Goal: Find specific page/section

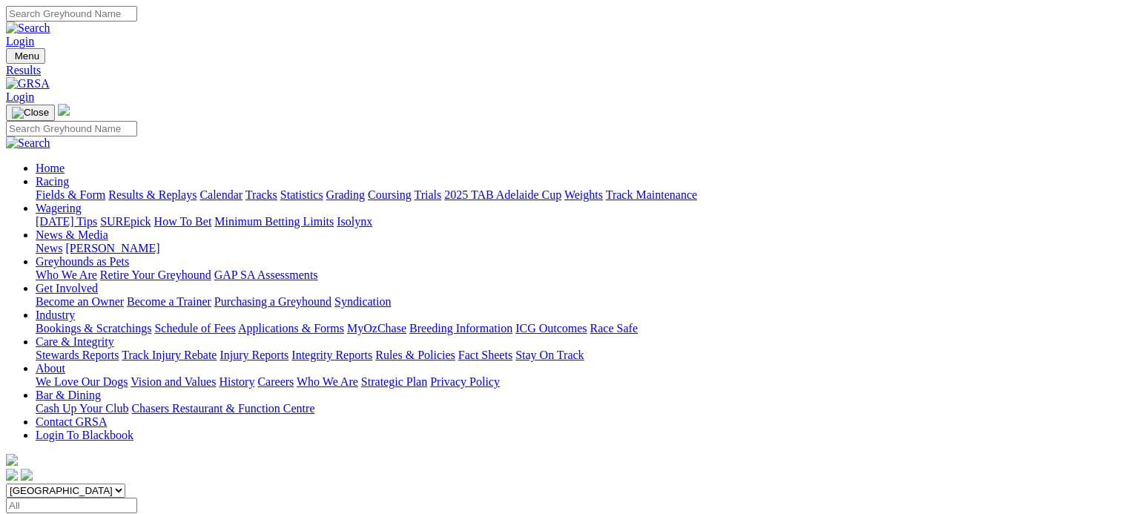
click at [46, 188] on link "Fields & Form" at bounding box center [71, 194] width 70 height 13
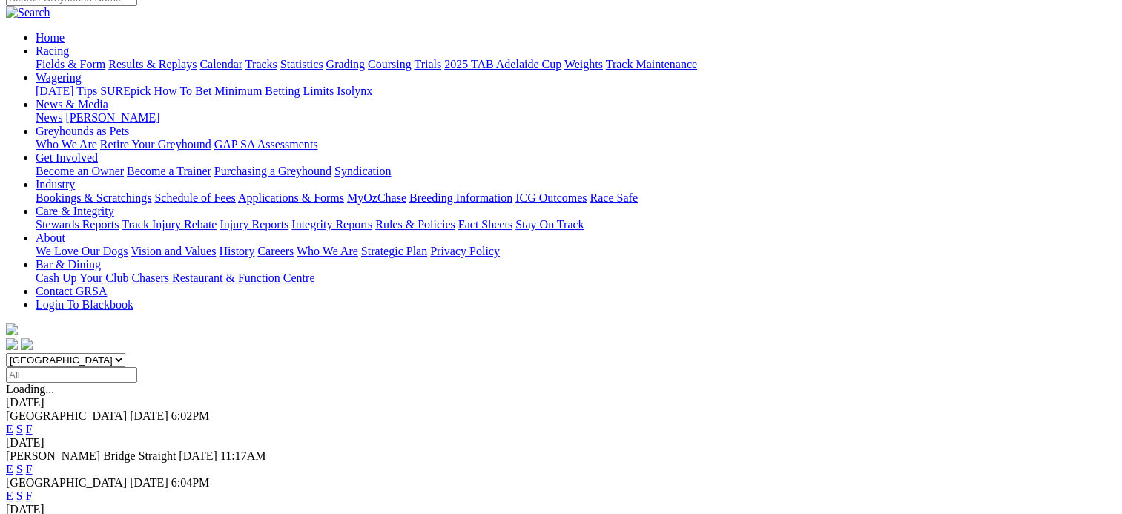
scroll to position [148, 0]
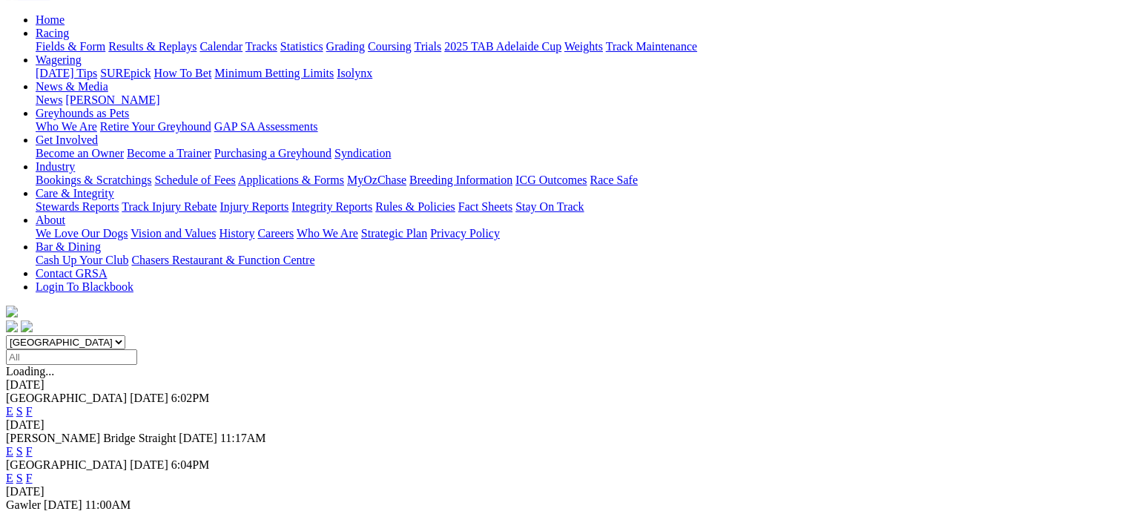
click at [33, 445] on link "F" at bounding box center [29, 451] width 7 height 13
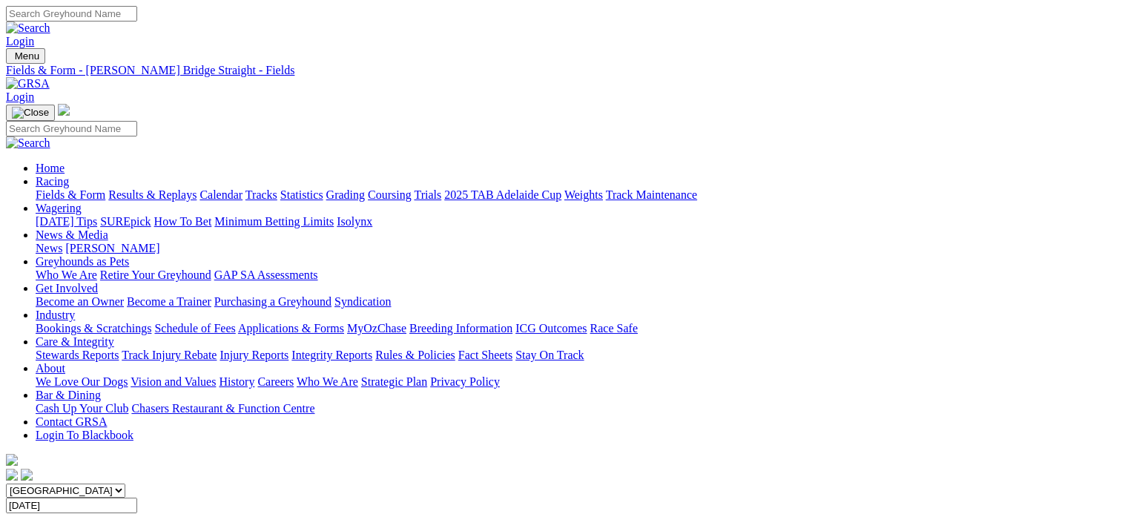
click at [53, 188] on link "Fields & Form" at bounding box center [71, 194] width 70 height 13
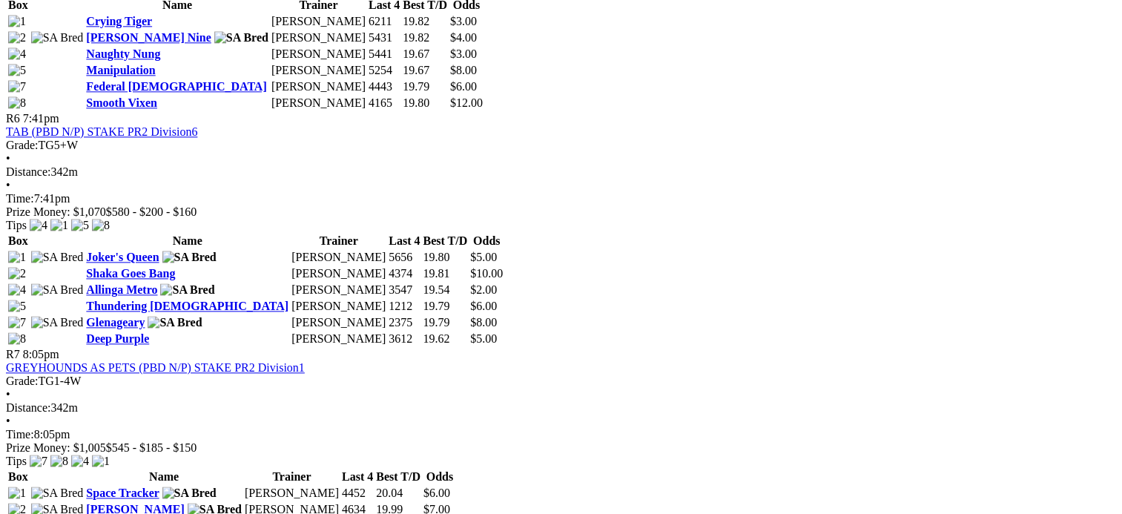
scroll to position [1927, 0]
